Goal: Transaction & Acquisition: Book appointment/travel/reservation

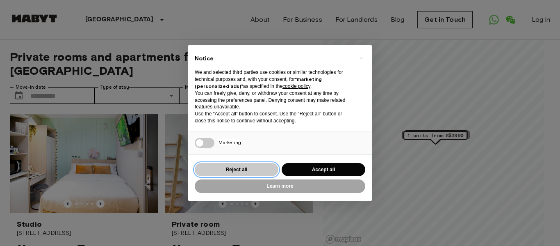
click at [240, 166] on button "Reject all" at bounding box center [237, 170] width 84 height 14
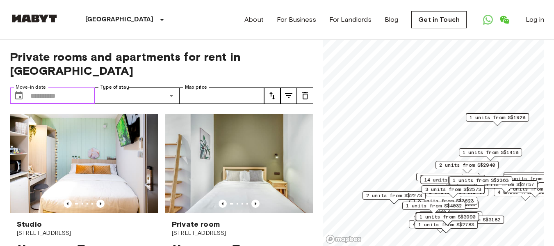
click at [67, 87] on input "Move-in date" at bounding box center [62, 95] width 64 height 16
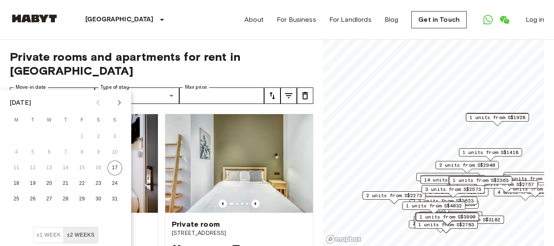
click at [120, 101] on icon "Next month" at bounding box center [119, 103] width 10 height 10
click at [16, 182] on button "22" at bounding box center [16, 183] width 15 height 15
type input "**********"
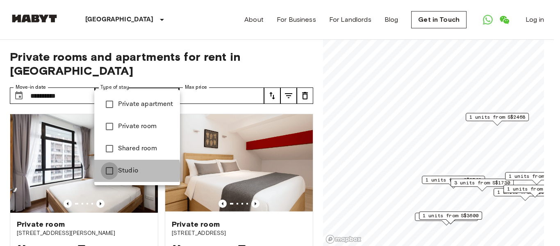
type input "******"
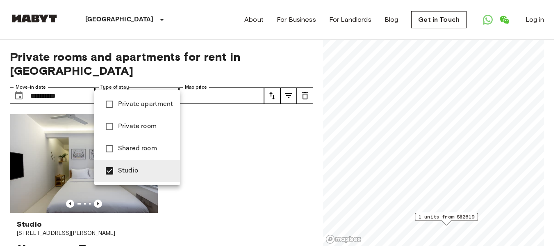
click at [255, 81] on div at bounding box center [280, 123] width 560 height 246
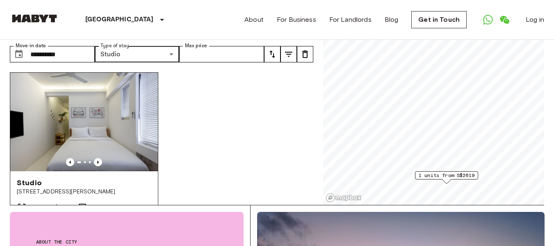
scroll to position [41, 0]
click at [98, 158] on icon "Previous image" at bounding box center [98, 162] width 8 height 8
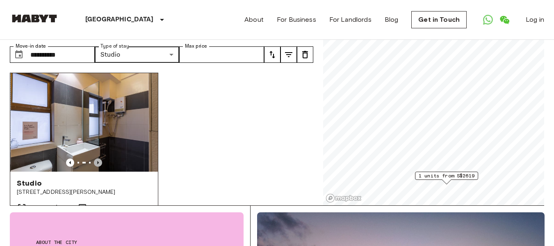
click at [98, 158] on icon "Previous image" at bounding box center [98, 162] width 8 height 8
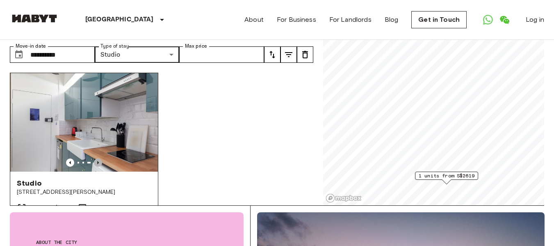
click at [98, 158] on icon "Previous image" at bounding box center [98, 162] width 8 height 8
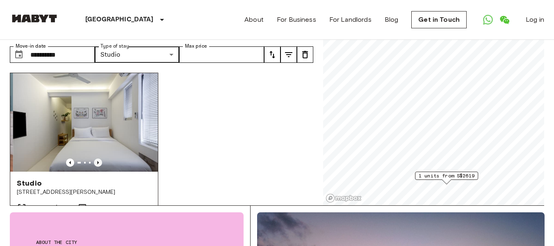
click at [98, 158] on icon "Previous image" at bounding box center [98, 162] width 8 height 8
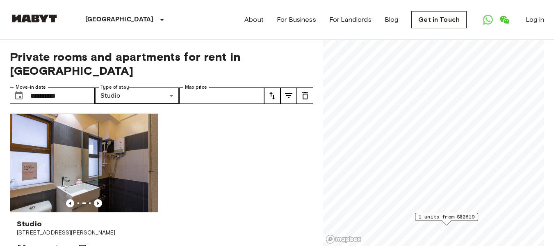
scroll to position [0, 0]
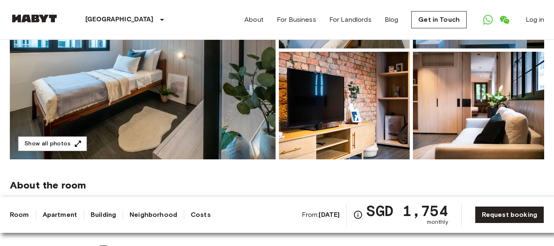
scroll to position [164, 0]
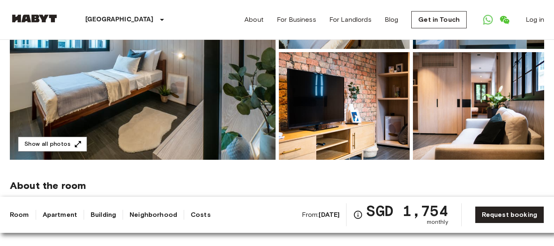
click at [145, 97] on img at bounding box center [143, 50] width 266 height 218
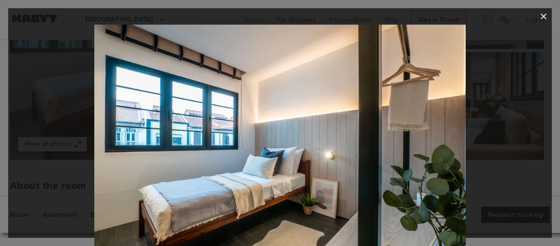
click at [486, 133] on div at bounding box center [280, 149] width 544 height 248
click at [547, 15] on icon "button" at bounding box center [544, 16] width 10 height 10
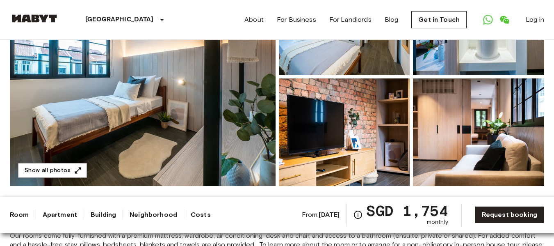
scroll to position [123, 0]
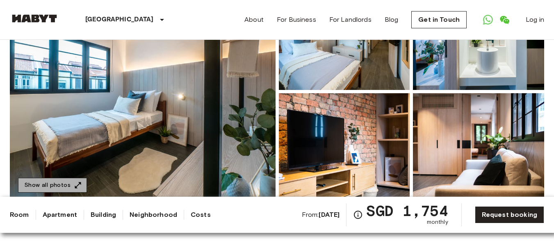
click at [54, 184] on button "Show all photos" at bounding box center [52, 185] width 69 height 15
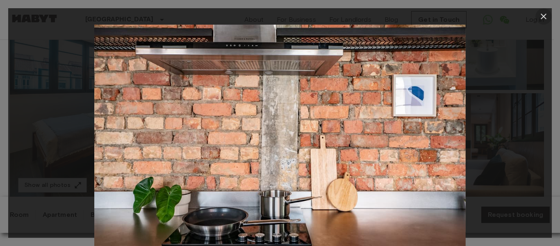
click at [543, 17] on icon "button" at bounding box center [544, 16] width 10 height 10
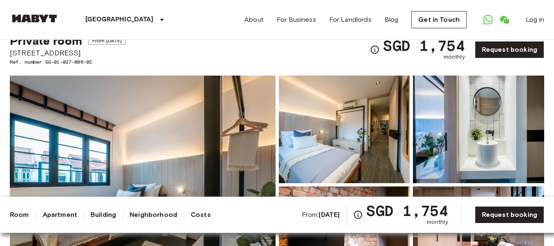
scroll to position [0, 0]
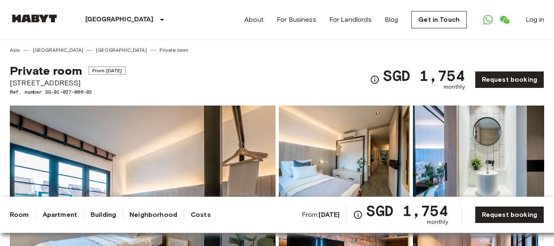
click at [160, 50] on link "Private room" at bounding box center [174, 49] width 29 height 7
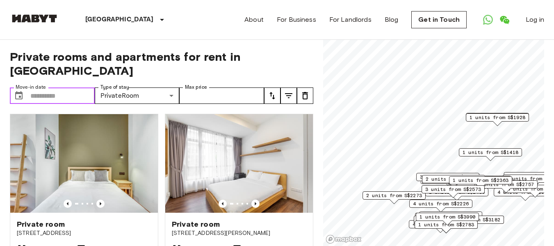
click at [69, 87] on input "Move-in date" at bounding box center [62, 95] width 64 height 16
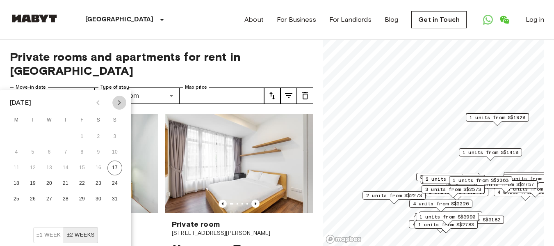
click at [119, 102] on icon "Next month" at bounding box center [119, 103] width 10 height 10
click at [101, 165] on button "20" at bounding box center [98, 167] width 15 height 15
type input "**********"
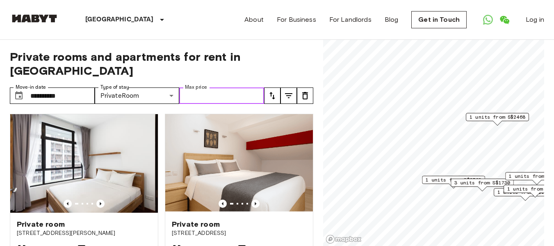
click at [240, 87] on input "Max price" at bounding box center [221, 95] width 85 height 16
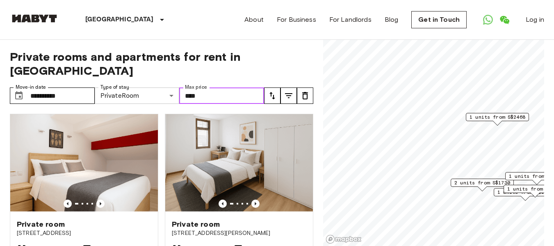
type input "****"
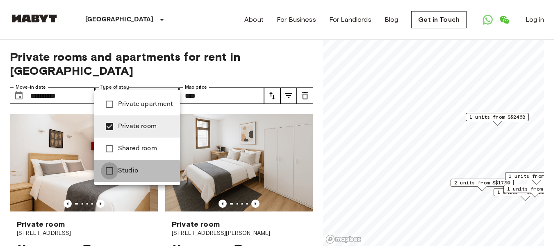
type input "**********"
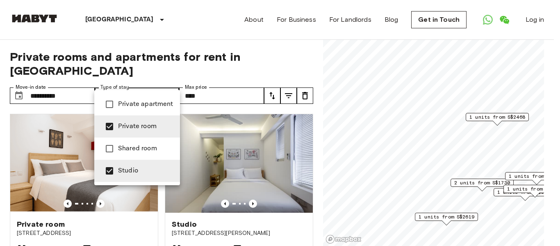
click at [165, 41] on div at bounding box center [280, 123] width 560 height 246
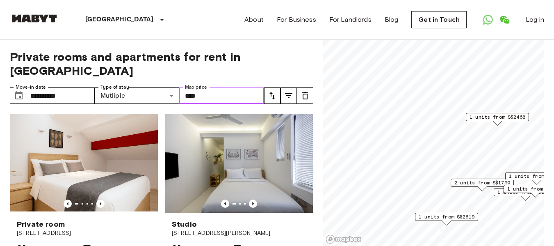
click at [235, 87] on input "****" at bounding box center [221, 95] width 85 height 16
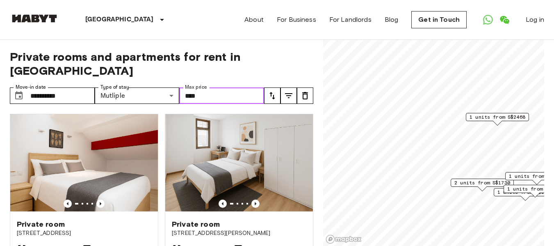
type input "****"
click at [267, 33] on div "About For Business For Landlords Blog Get in Touch Log in" at bounding box center [395, 19] width 300 height 39
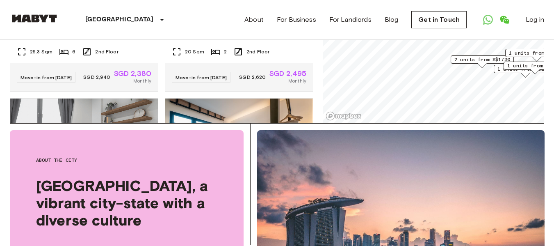
scroll to position [62, 0]
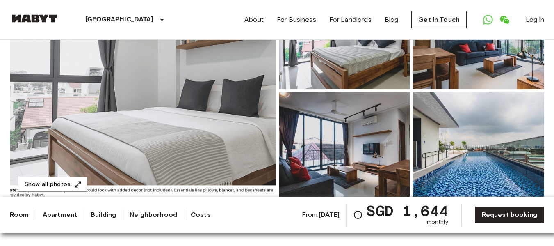
scroll to position [123, 0]
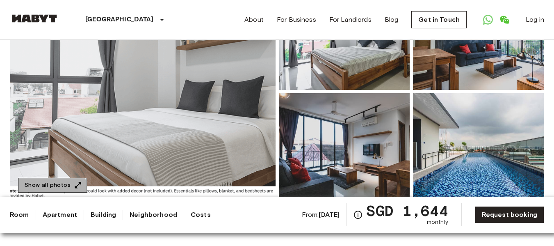
click at [47, 185] on button "Show all photos" at bounding box center [52, 185] width 69 height 15
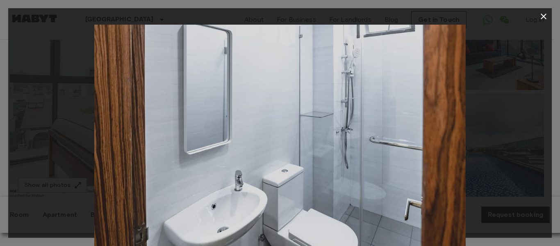
click at [542, 17] on icon "button" at bounding box center [544, 16] width 10 height 10
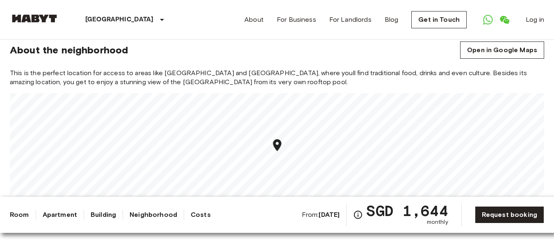
scroll to position [903, 0]
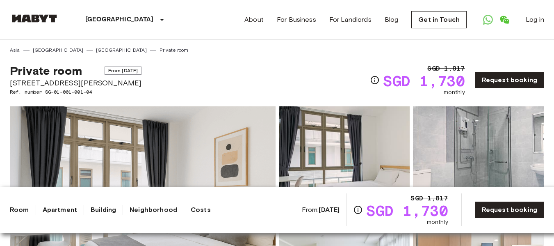
click at [189, 129] on img at bounding box center [143, 215] width 266 height 218
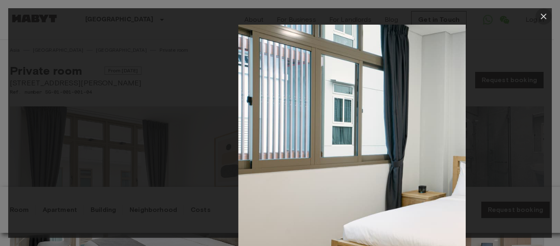
click at [545, 16] on icon "button" at bounding box center [544, 17] width 6 height 6
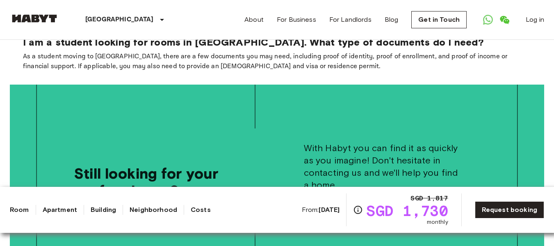
scroll to position [1682, 0]
